Goal: Task Accomplishment & Management: Use online tool/utility

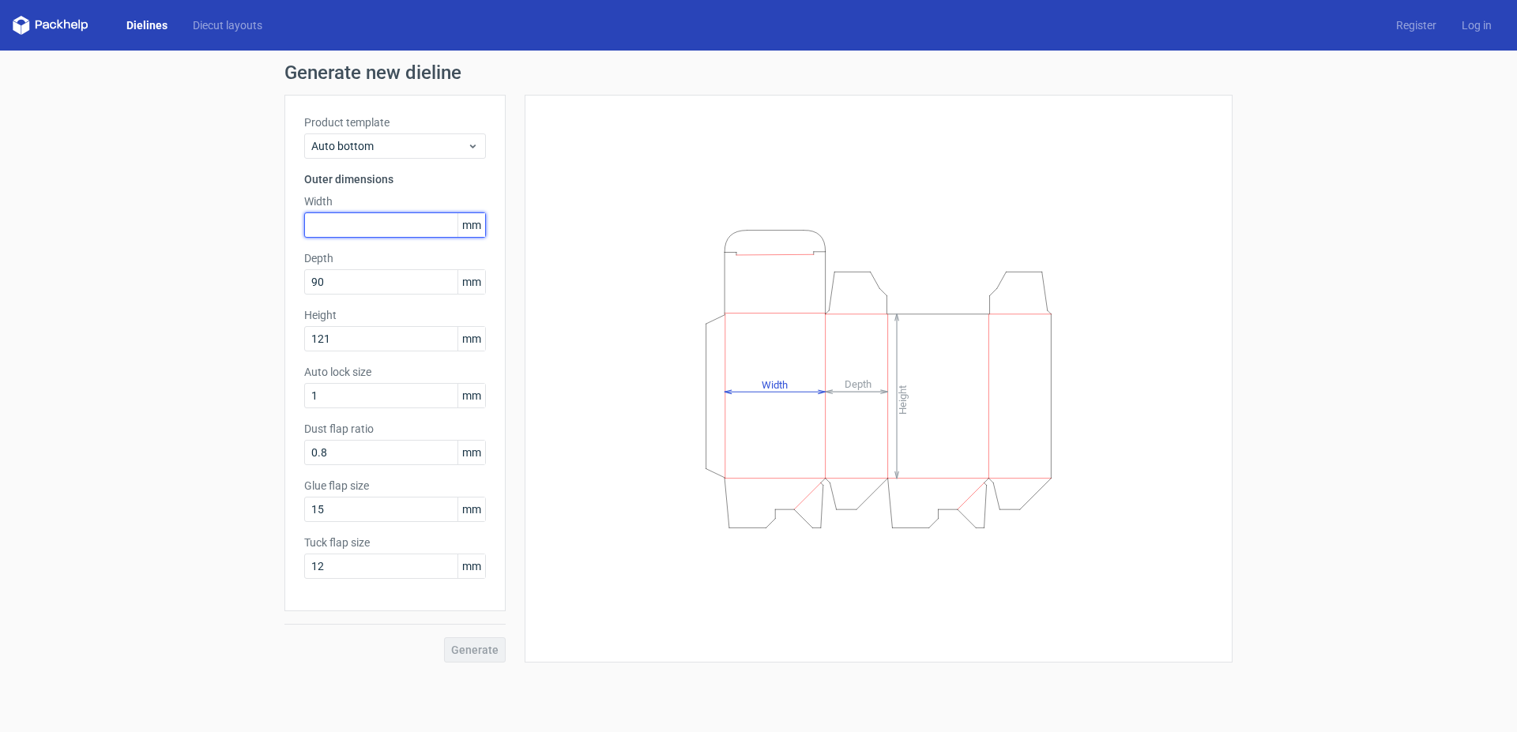
click at [341, 229] on input "text" at bounding box center [395, 225] width 182 height 25
click at [359, 226] on input "text" at bounding box center [395, 225] width 182 height 25
drag, startPoint x: 329, startPoint y: 280, endPoint x: 318, endPoint y: 280, distance: 10.3
click at [318, 280] on input "90" at bounding box center [395, 281] width 182 height 25
type input "91"
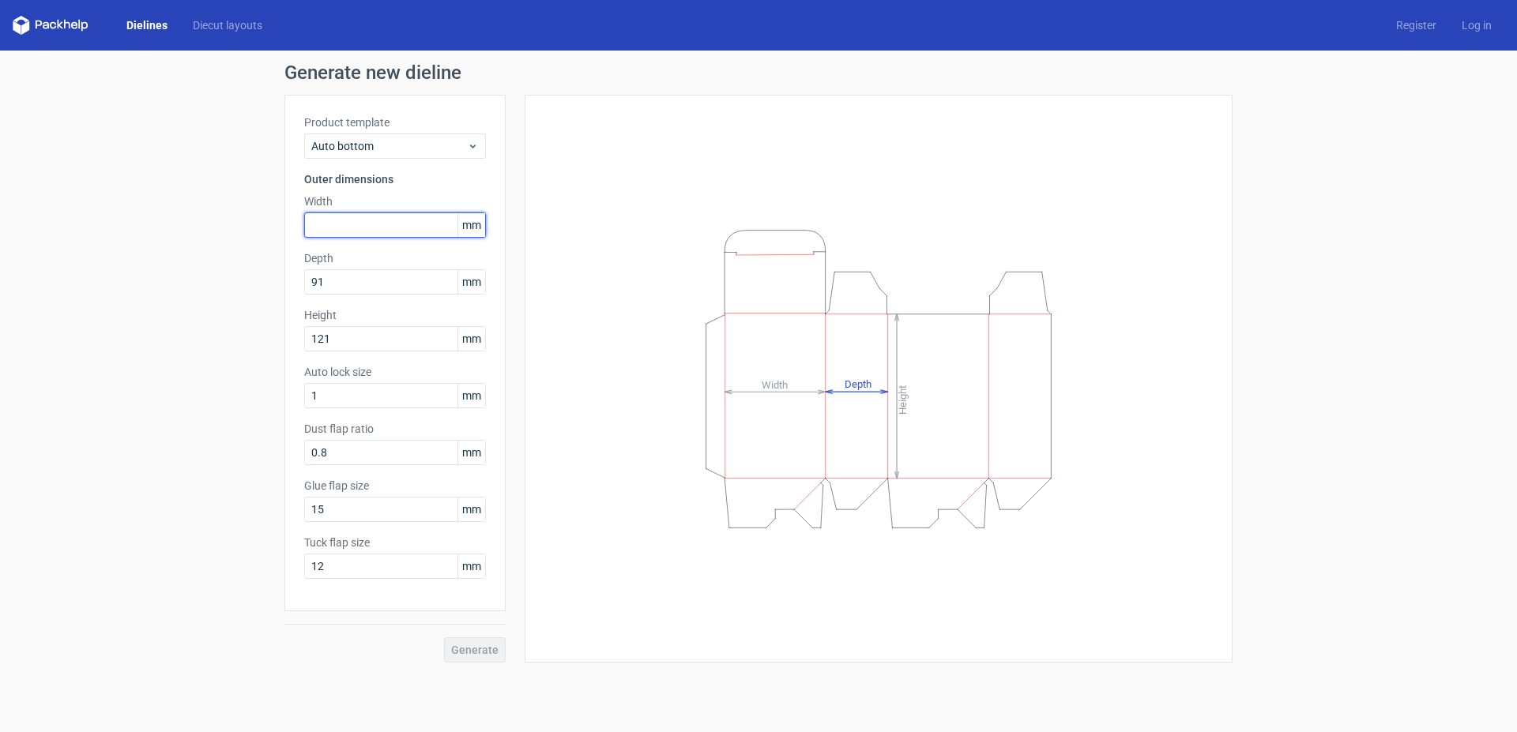
click at [337, 226] on input "text" at bounding box center [395, 225] width 182 height 25
type input "191"
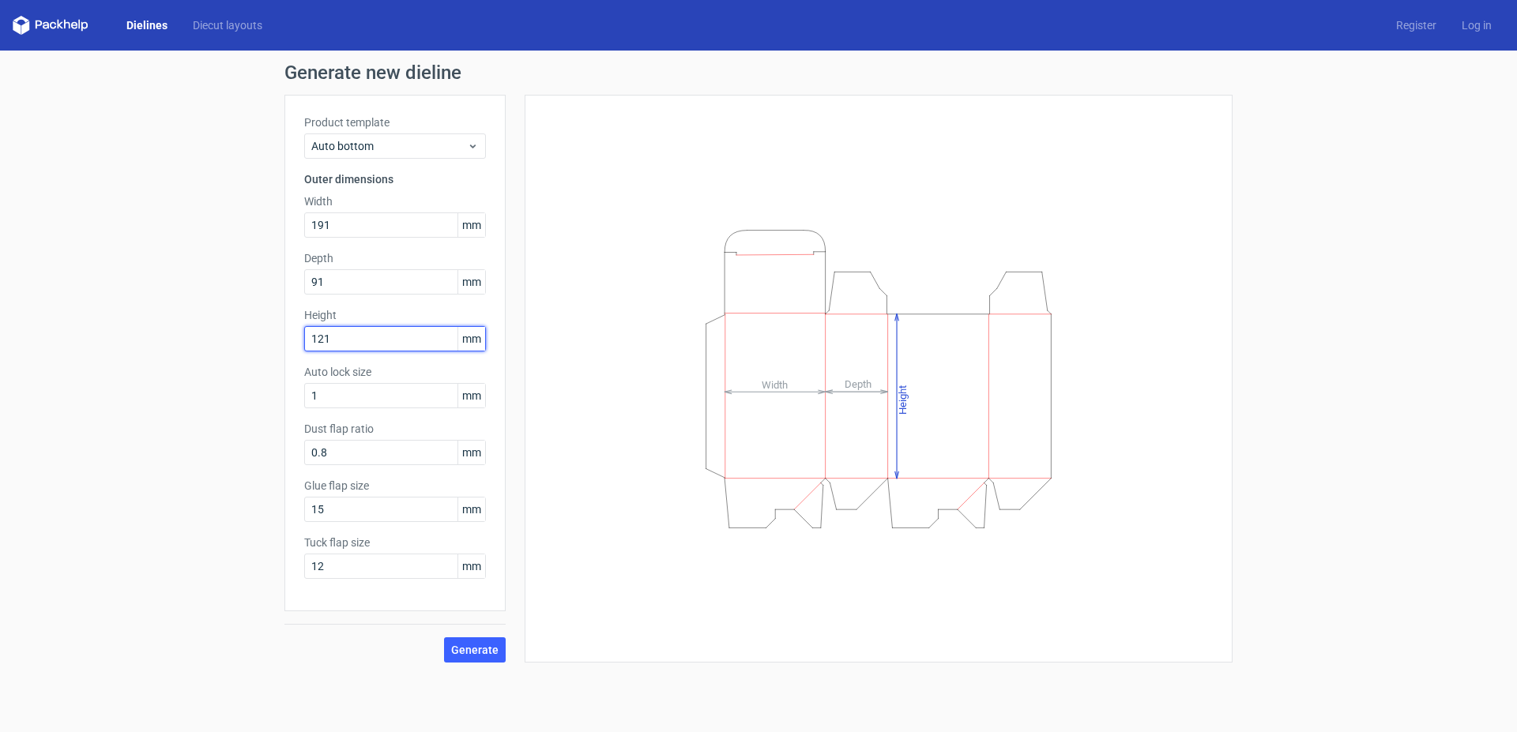
click at [345, 346] on input "121" at bounding box center [395, 338] width 182 height 25
click at [590, 310] on div "Height Depth Width" at bounding box center [878, 379] width 668 height 529
click at [331, 389] on input "1" at bounding box center [395, 395] width 182 height 25
click at [479, 652] on span "Generate" at bounding box center [474, 650] width 47 height 11
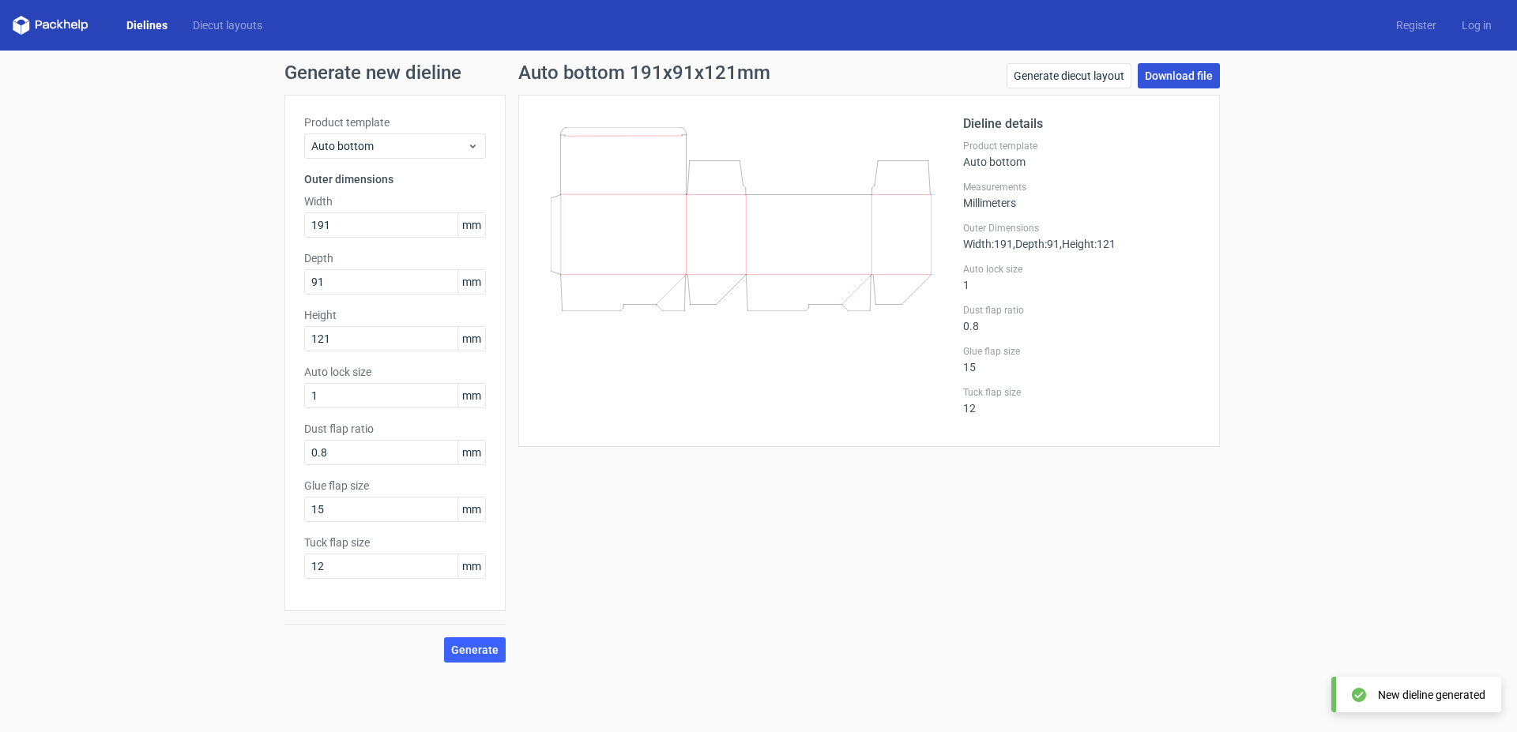
click at [1171, 78] on link "Download file" at bounding box center [1179, 75] width 82 height 25
click at [1047, 78] on link "Generate diecut layout" at bounding box center [1068, 75] width 125 height 25
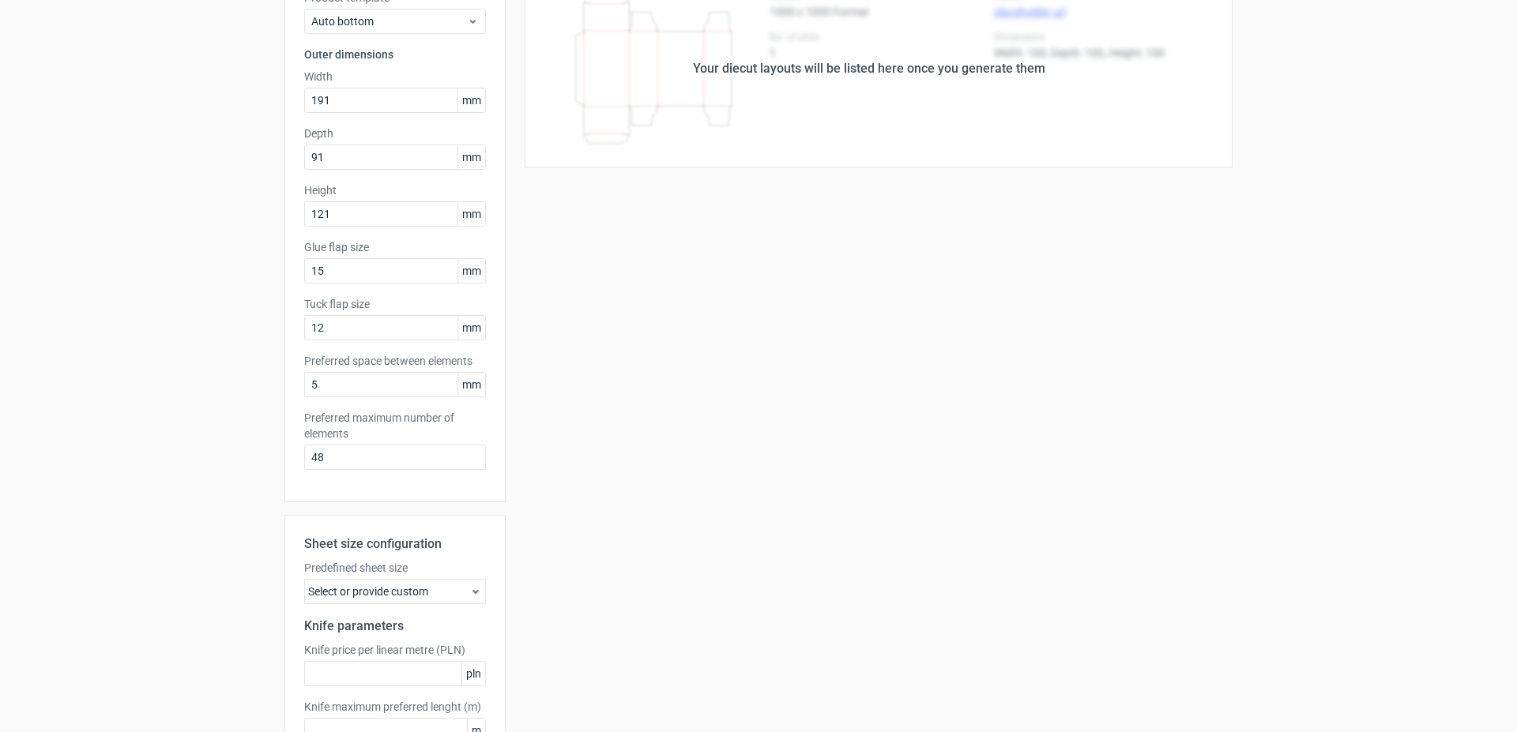
scroll to position [232, 0]
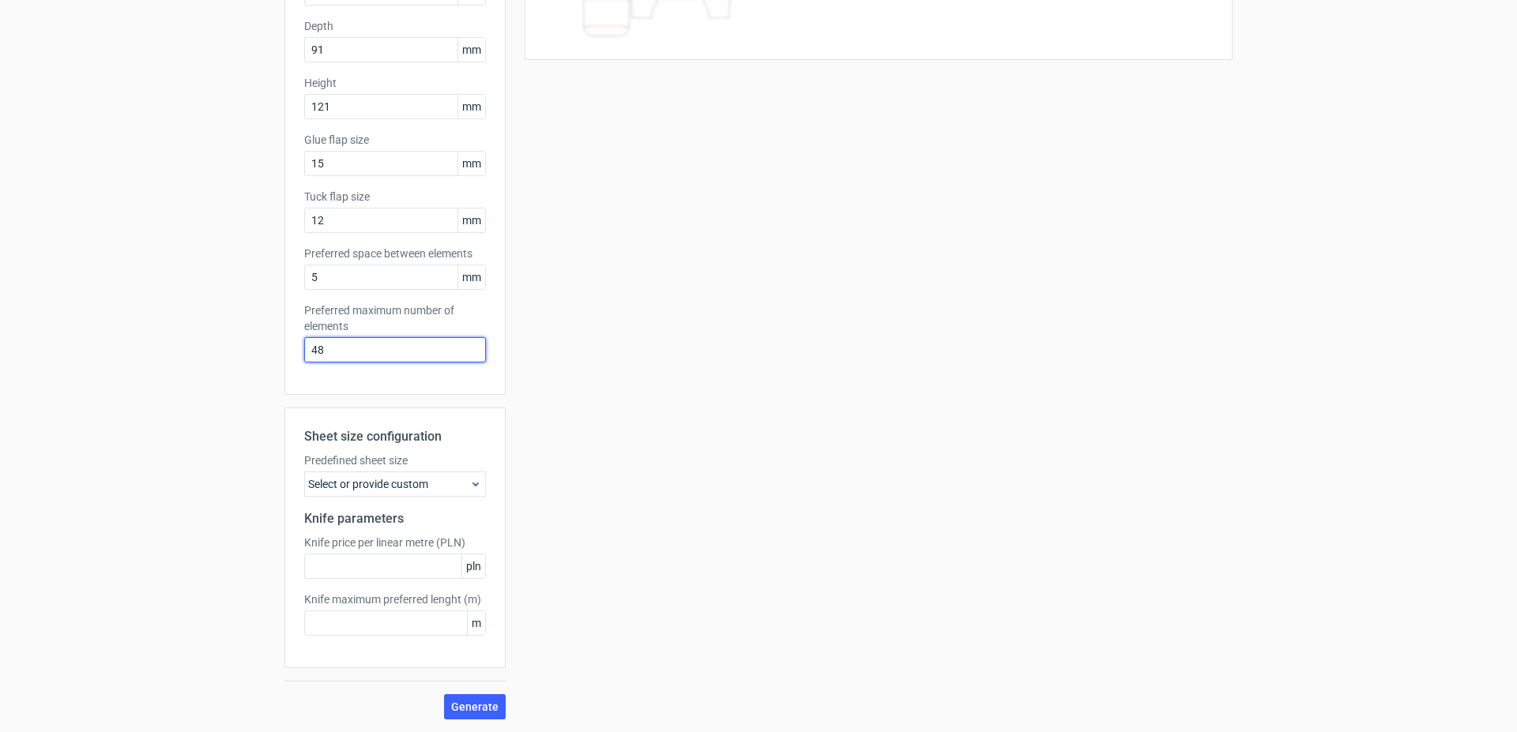
drag, startPoint x: 310, startPoint y: 350, endPoint x: 218, endPoint y: 350, distance: 92.4
click at [304, 349] on input "48" at bounding box center [395, 349] width 182 height 25
type input "1"
drag, startPoint x: 712, startPoint y: 394, endPoint x: 387, endPoint y: 479, distance: 335.5
click at [708, 396] on div "Your diecut layouts will be listed here once you generate them Height Depth Wid…" at bounding box center [869, 291] width 727 height 857
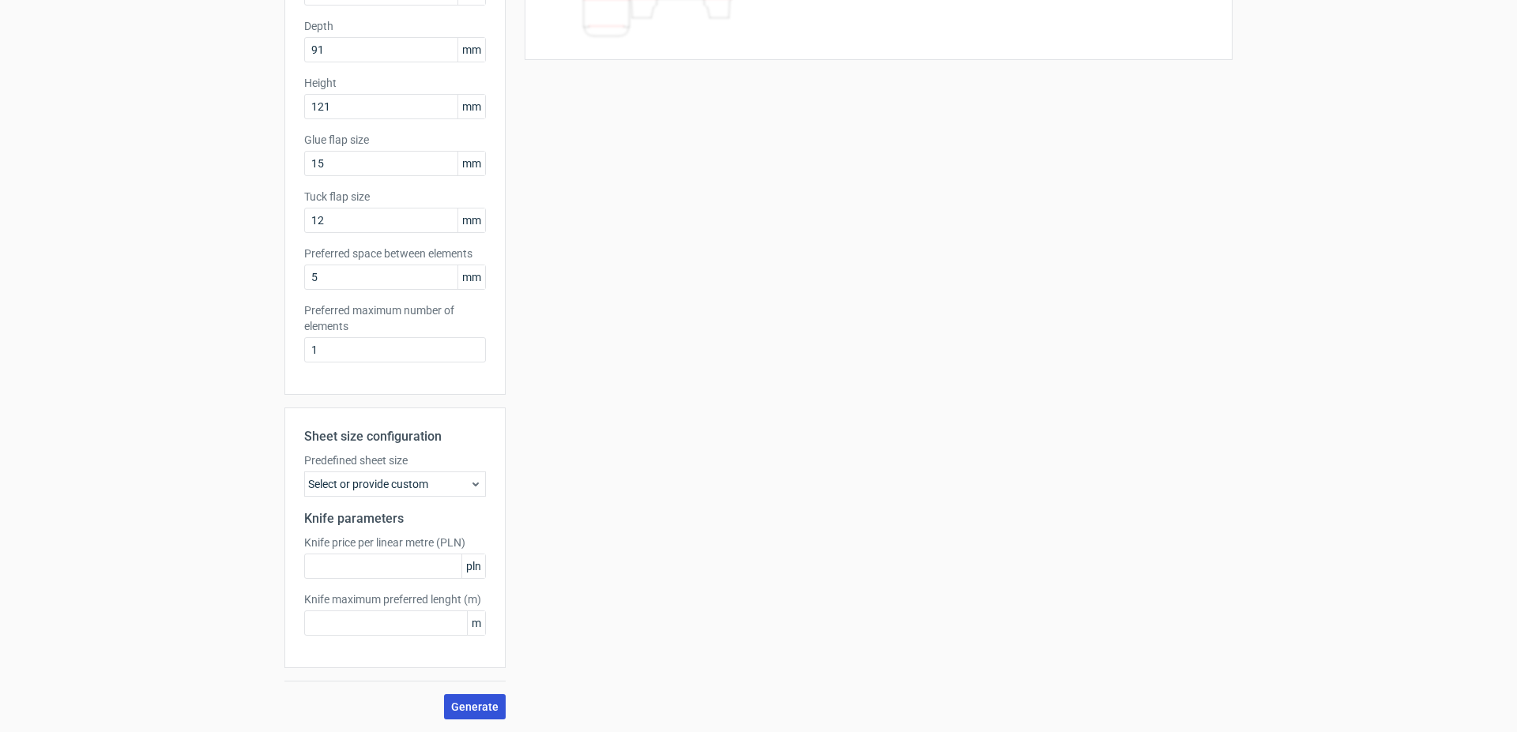
click at [473, 707] on span "Generate" at bounding box center [474, 707] width 47 height 11
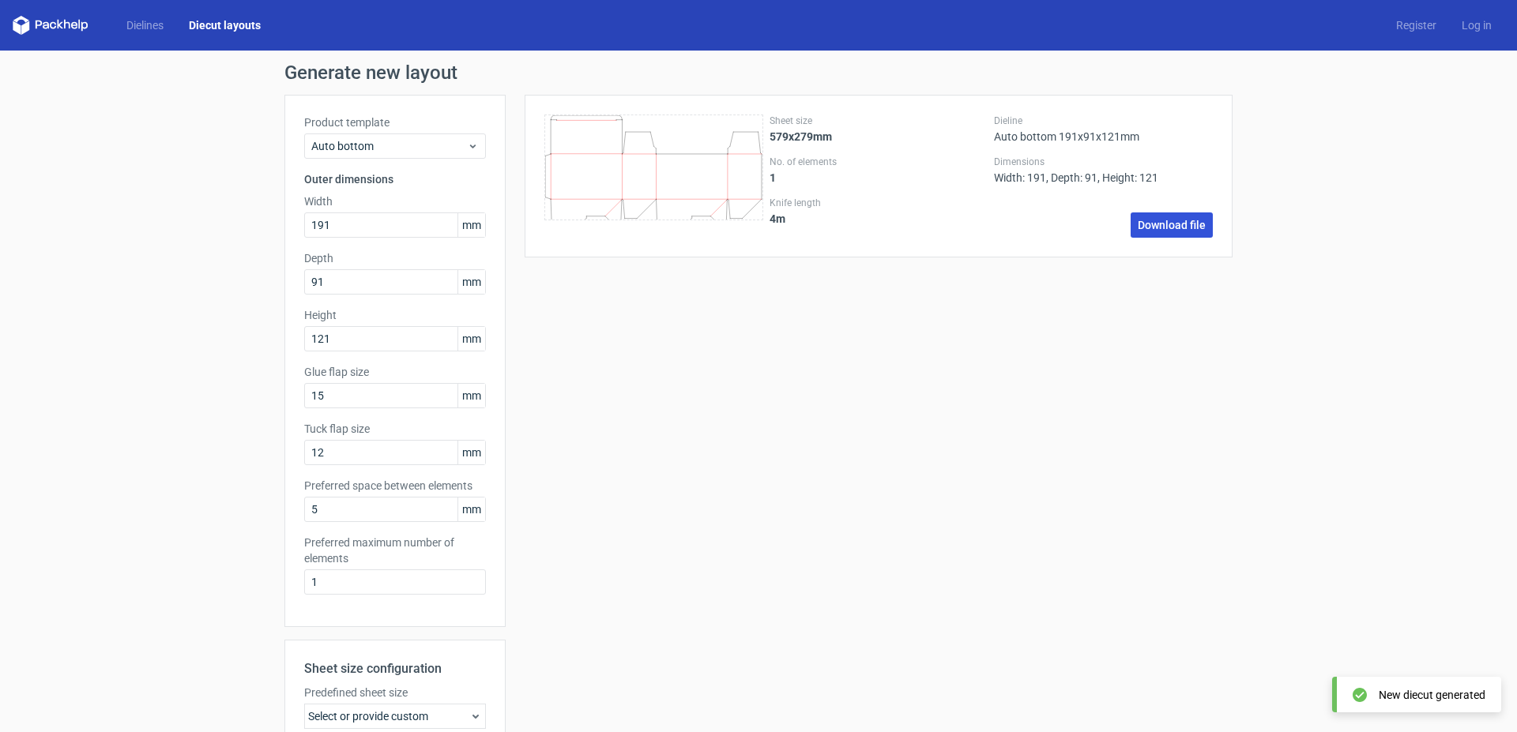
click at [1195, 222] on link "Download file" at bounding box center [1172, 225] width 82 height 25
